Goal: Task Accomplishment & Management: Use online tool/utility

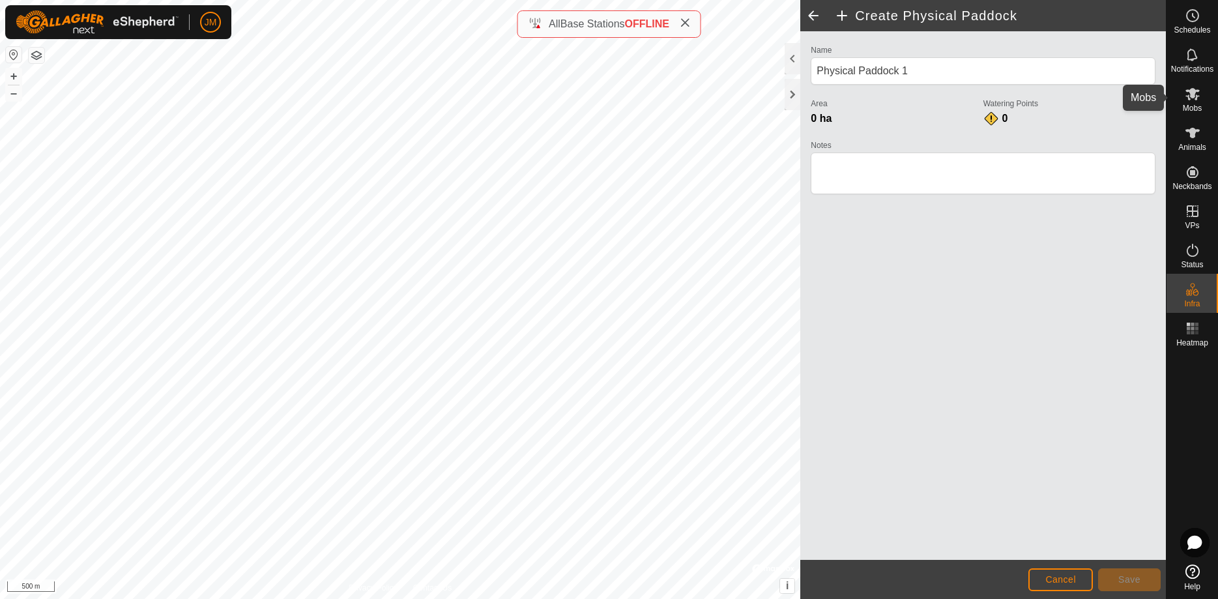
click at [1194, 102] on es-mob-svg-icon at bounding box center [1192, 93] width 23 height 21
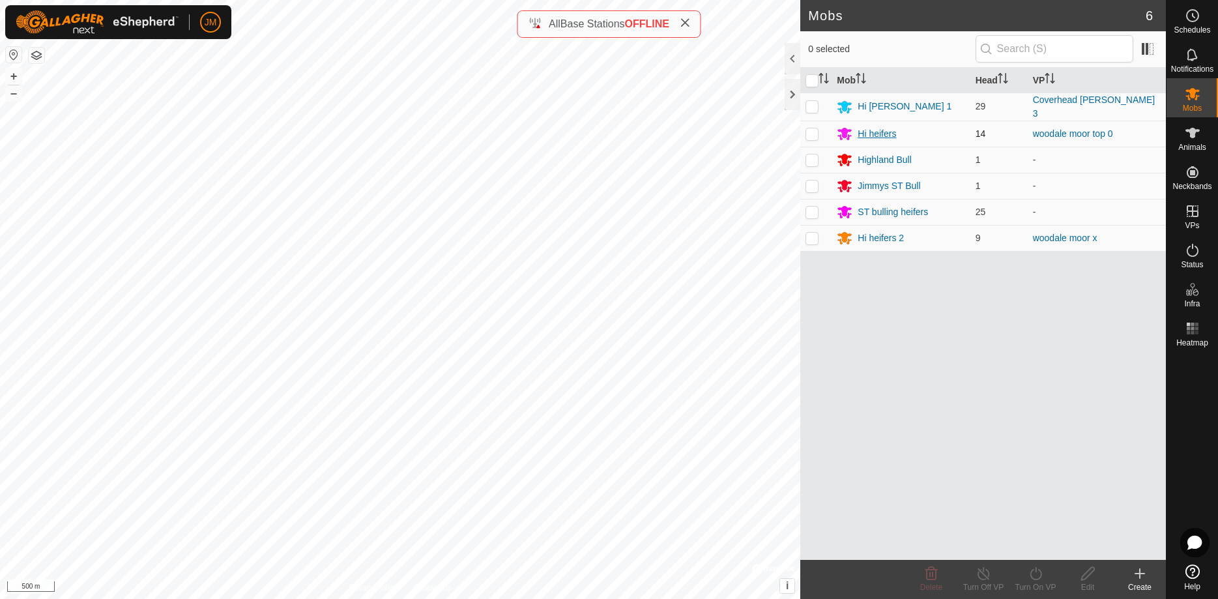
click at [864, 131] on div "Hi heifers" at bounding box center [877, 134] width 38 height 14
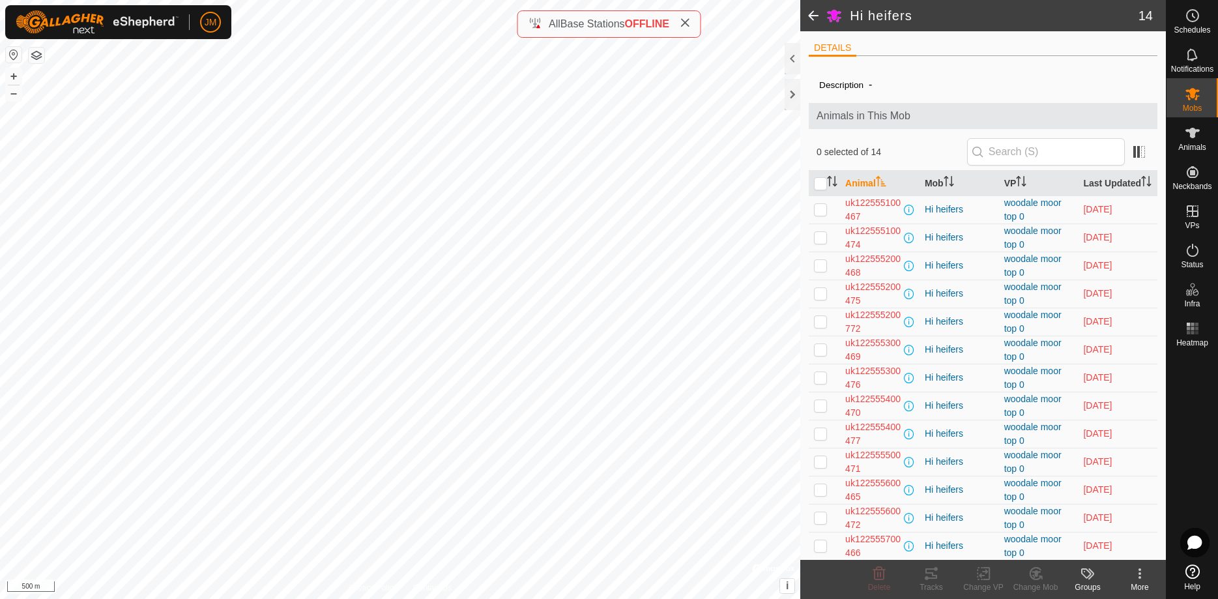
click at [821, 214] on p-checkbox at bounding box center [820, 209] width 13 height 10
checkbox input "true"
click at [931, 568] on icon at bounding box center [932, 573] width 12 height 10
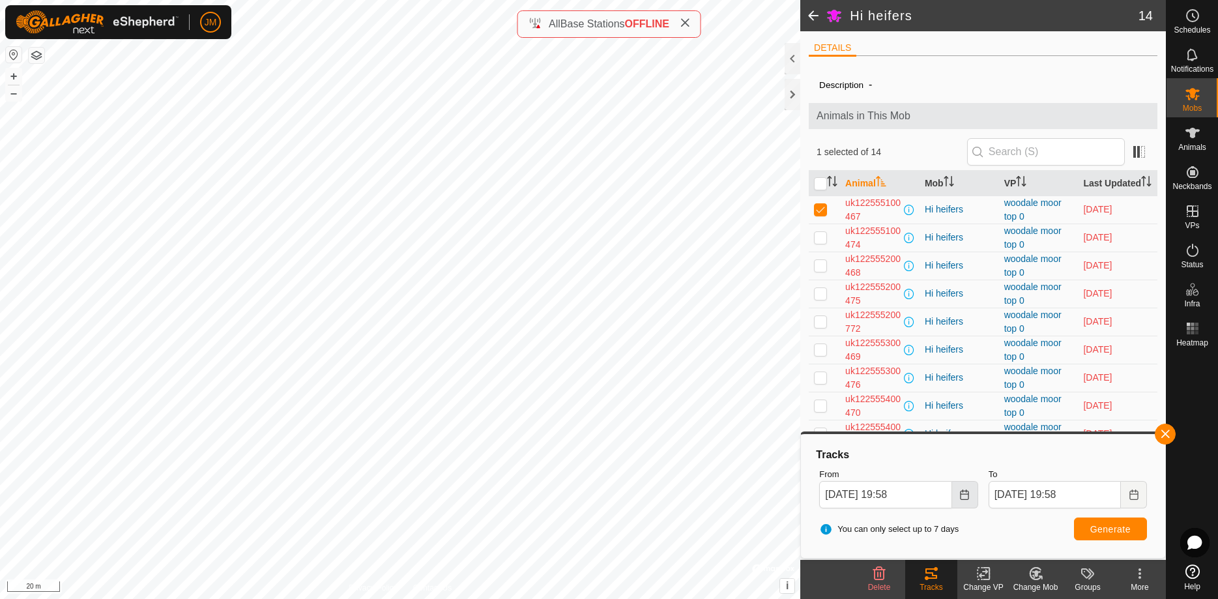
click at [964, 499] on icon "Choose Date" at bounding box center [965, 495] width 10 height 10
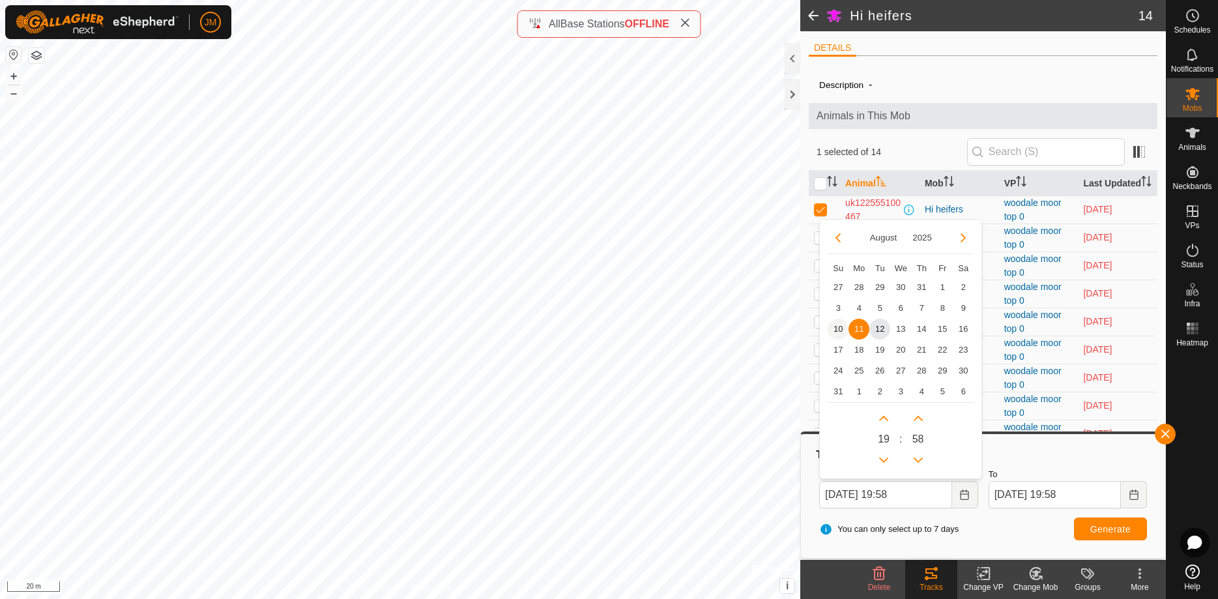
click at [838, 327] on span "10" at bounding box center [838, 329] width 21 height 21
type input "[DATE] 19:58"
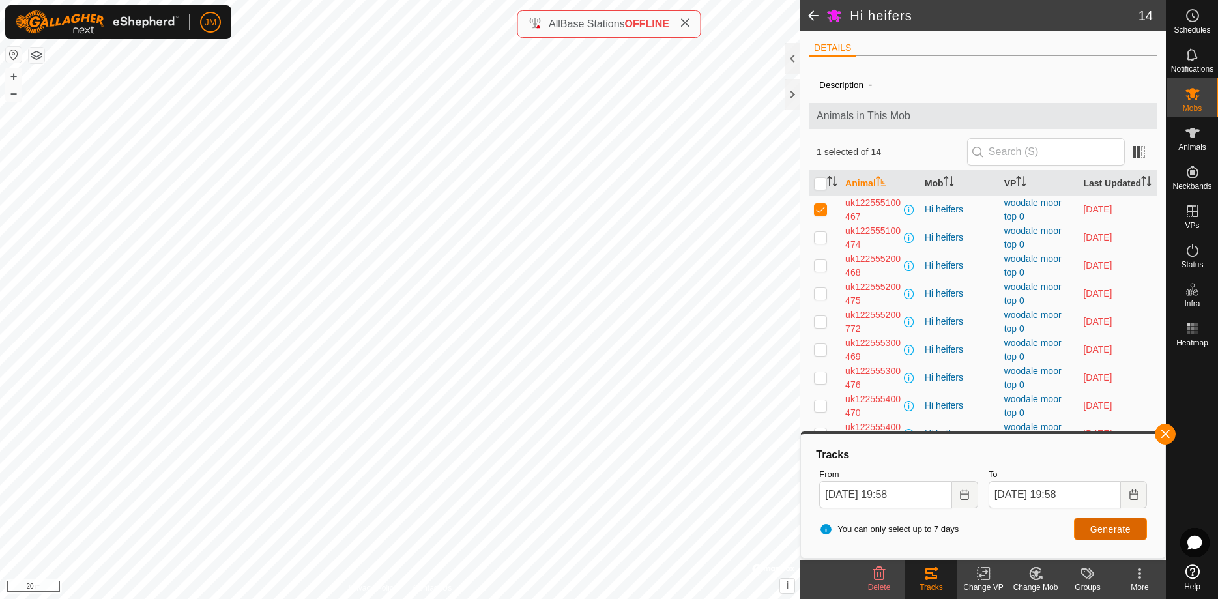
click at [1114, 531] on span "Generate" at bounding box center [1111, 529] width 40 height 10
click at [251, 98] on link "Logout" at bounding box center [270, 100] width 129 height 21
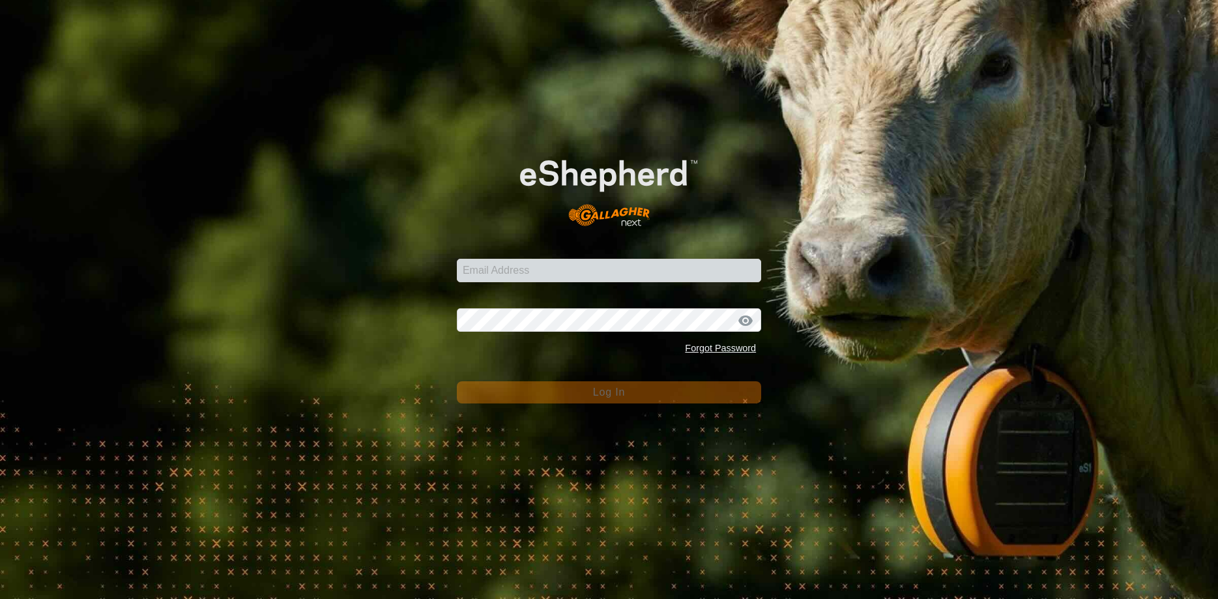
type input "[PERSON_NAME][EMAIL_ADDRESS][DOMAIN_NAME]"
